Goal: Transaction & Acquisition: Purchase product/service

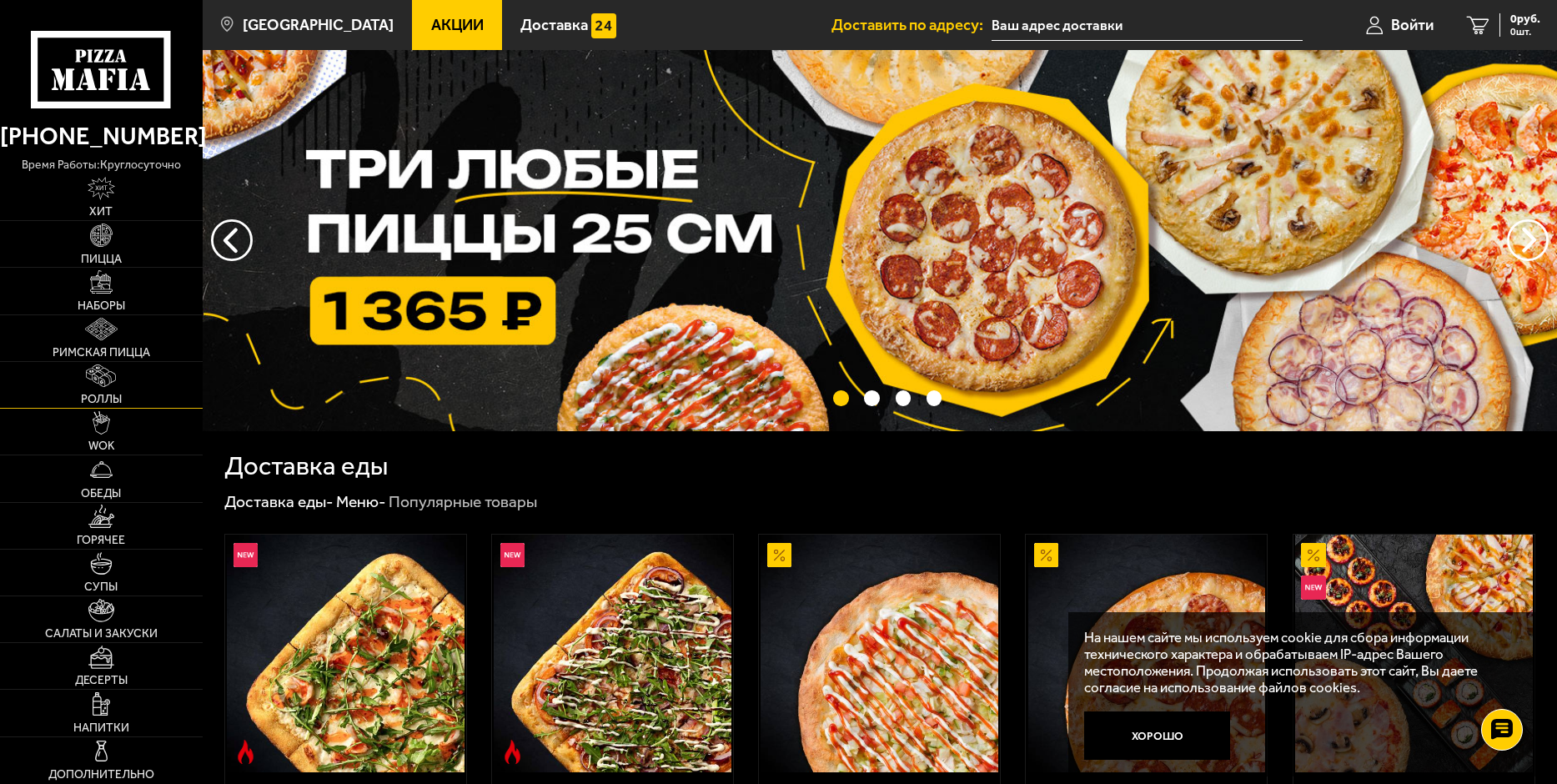
click at [108, 379] on img at bounding box center [101, 376] width 30 height 23
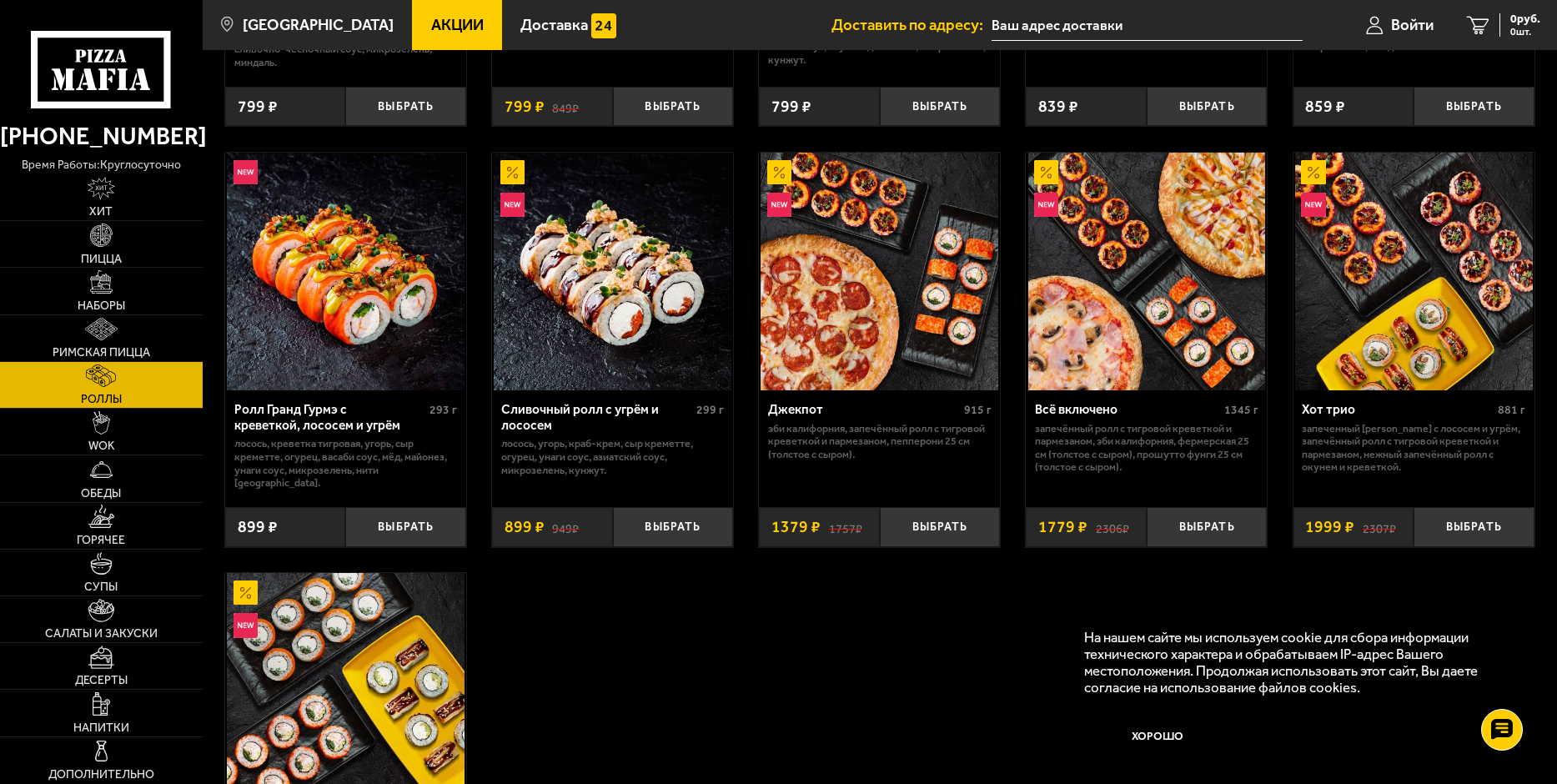
scroll to position [917, 0]
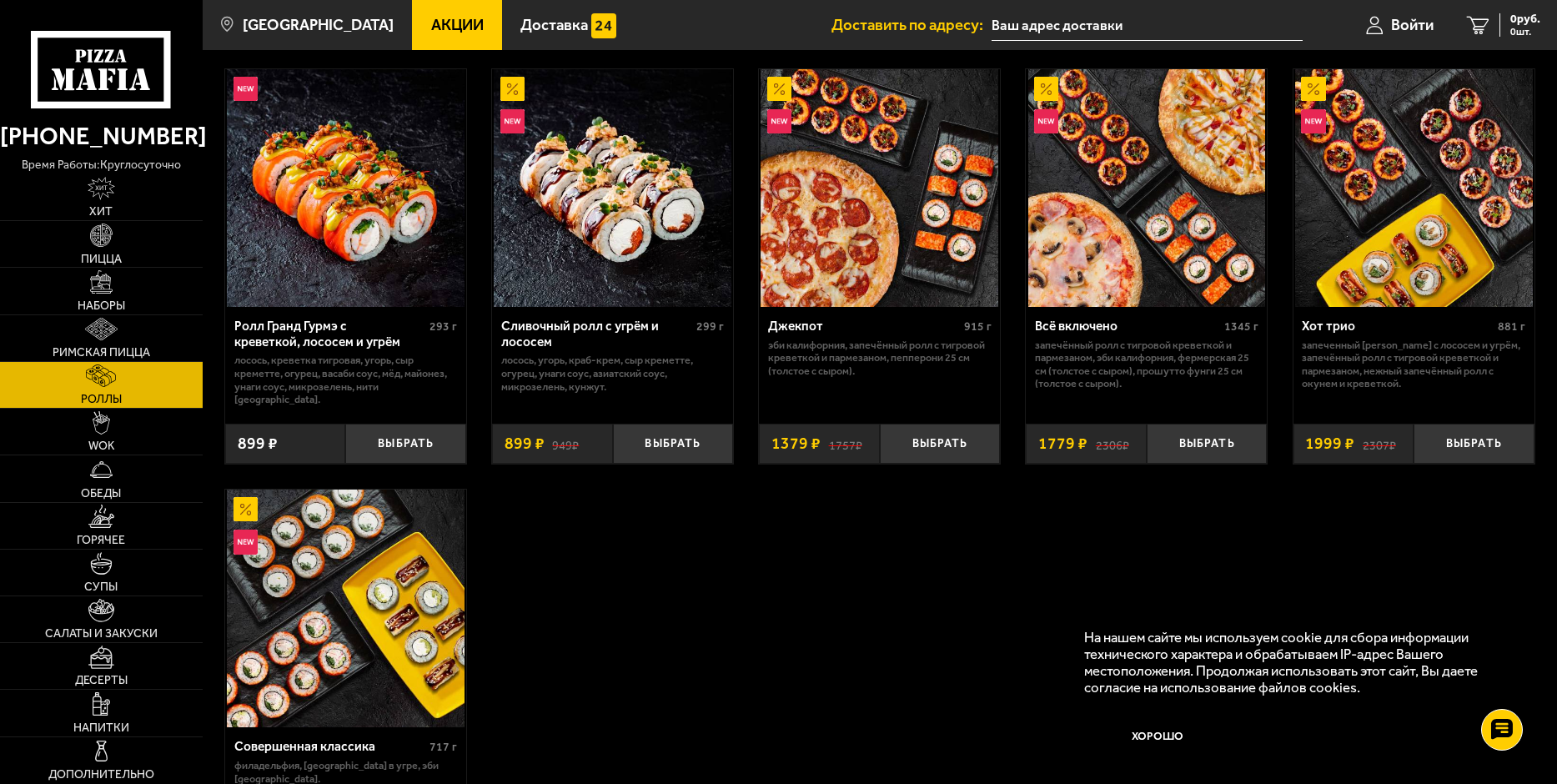
click at [312, 329] on div "Ролл Гранд Гурмэ с креветкой, лососем и угрём" at bounding box center [330, 333] width 191 height 31
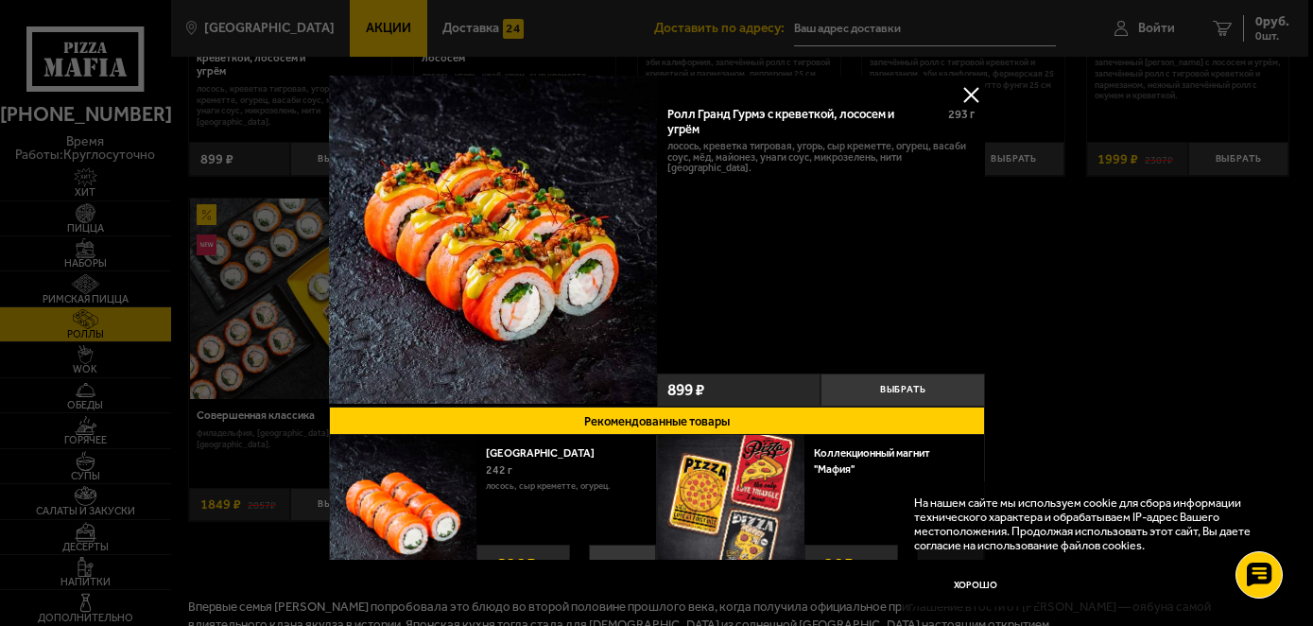
click at [709, 203] on div "Ролл Гранд Гурмэ с креветкой, лососем и угрём 293 г лосось, креветка тигровая, …" at bounding box center [821, 231] width 328 height 272
click at [522, 178] on img at bounding box center [492, 240] width 328 height 328
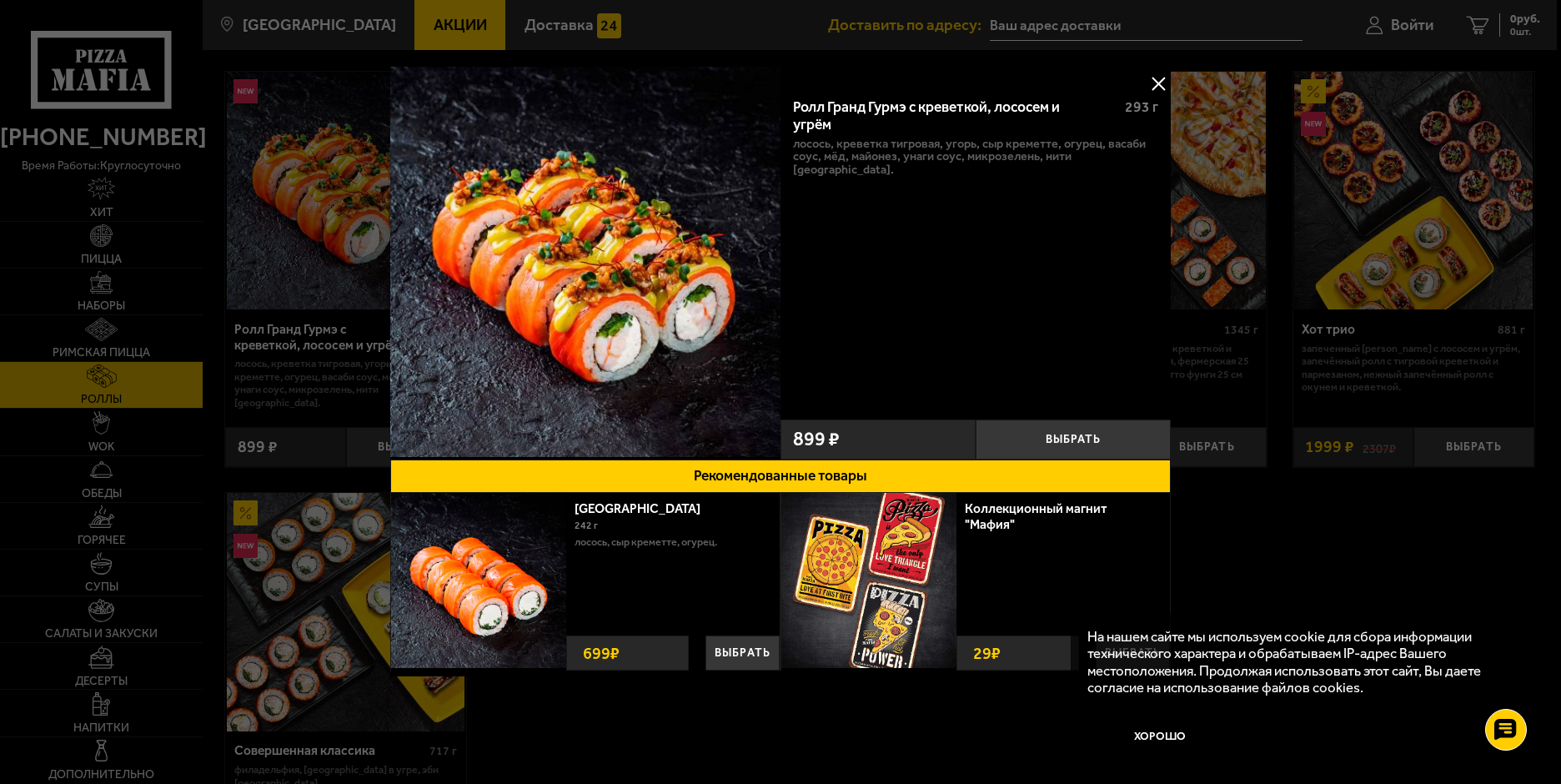
click at [1154, 86] on button at bounding box center [1158, 83] width 25 height 25
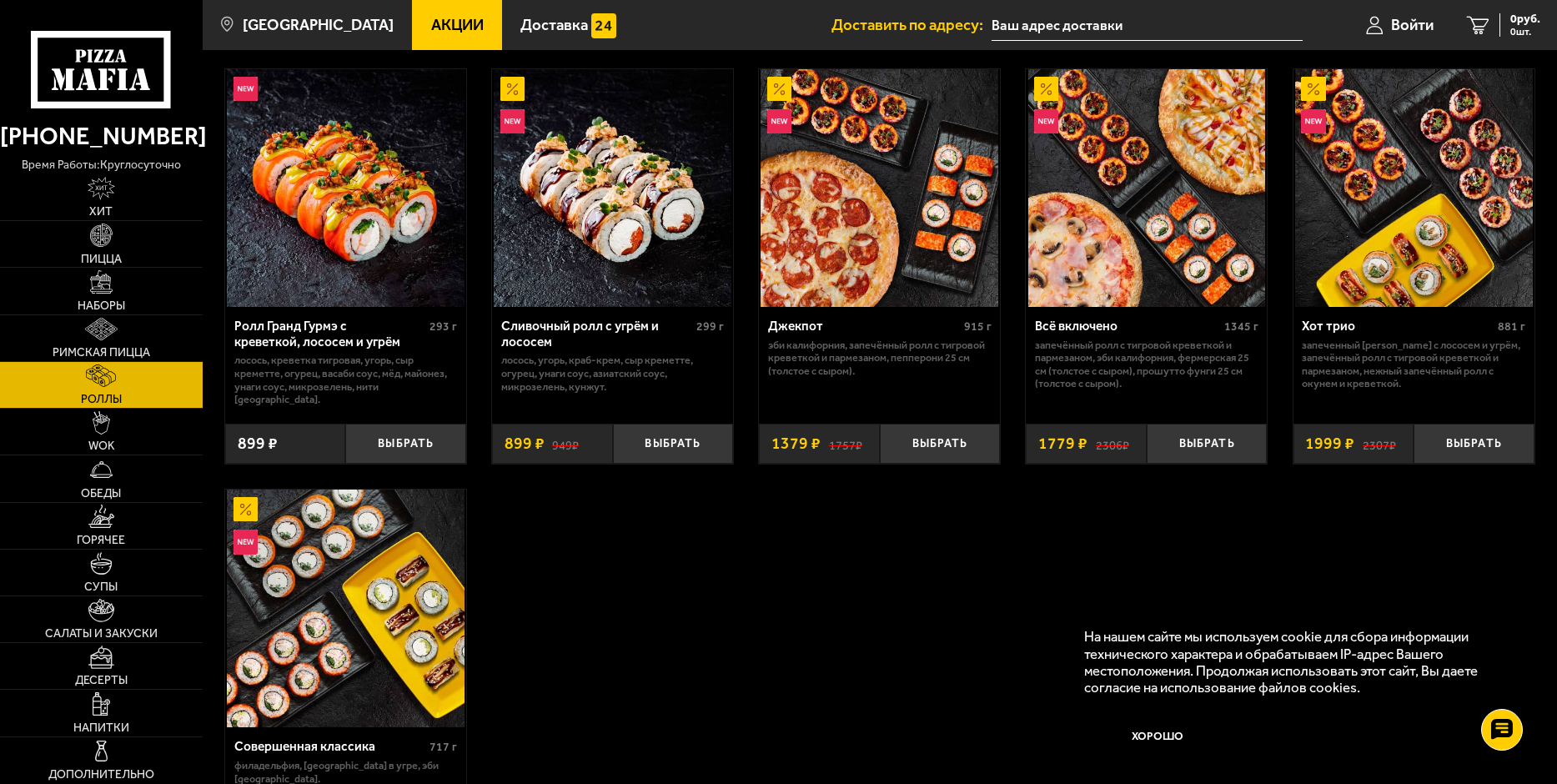
scroll to position [584, 0]
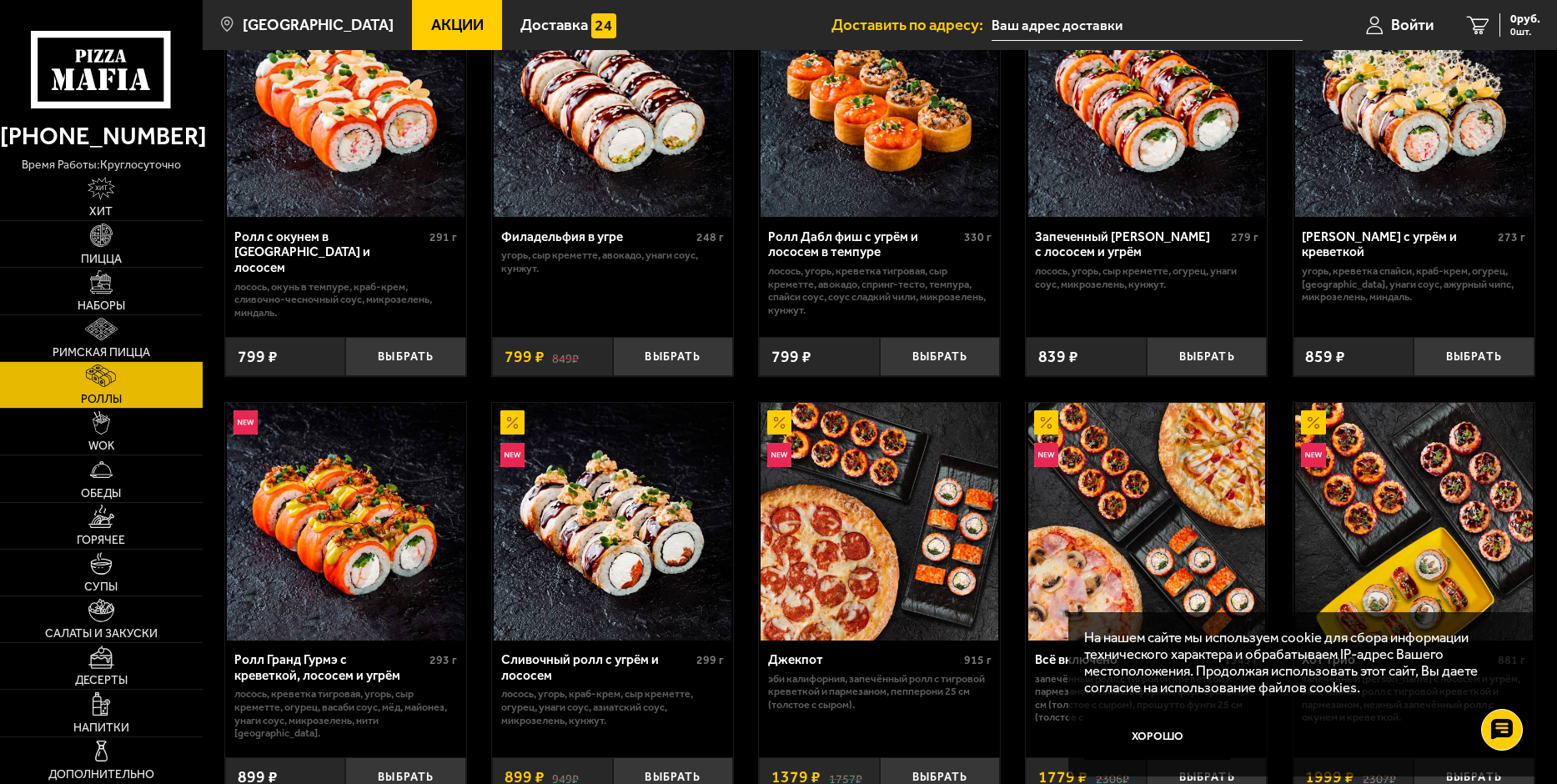
click at [1126, 237] on div "Запеченный [PERSON_NAME] с лососем и угрём" at bounding box center [1130, 244] width 191 height 31
